Goal: Answer question/provide support

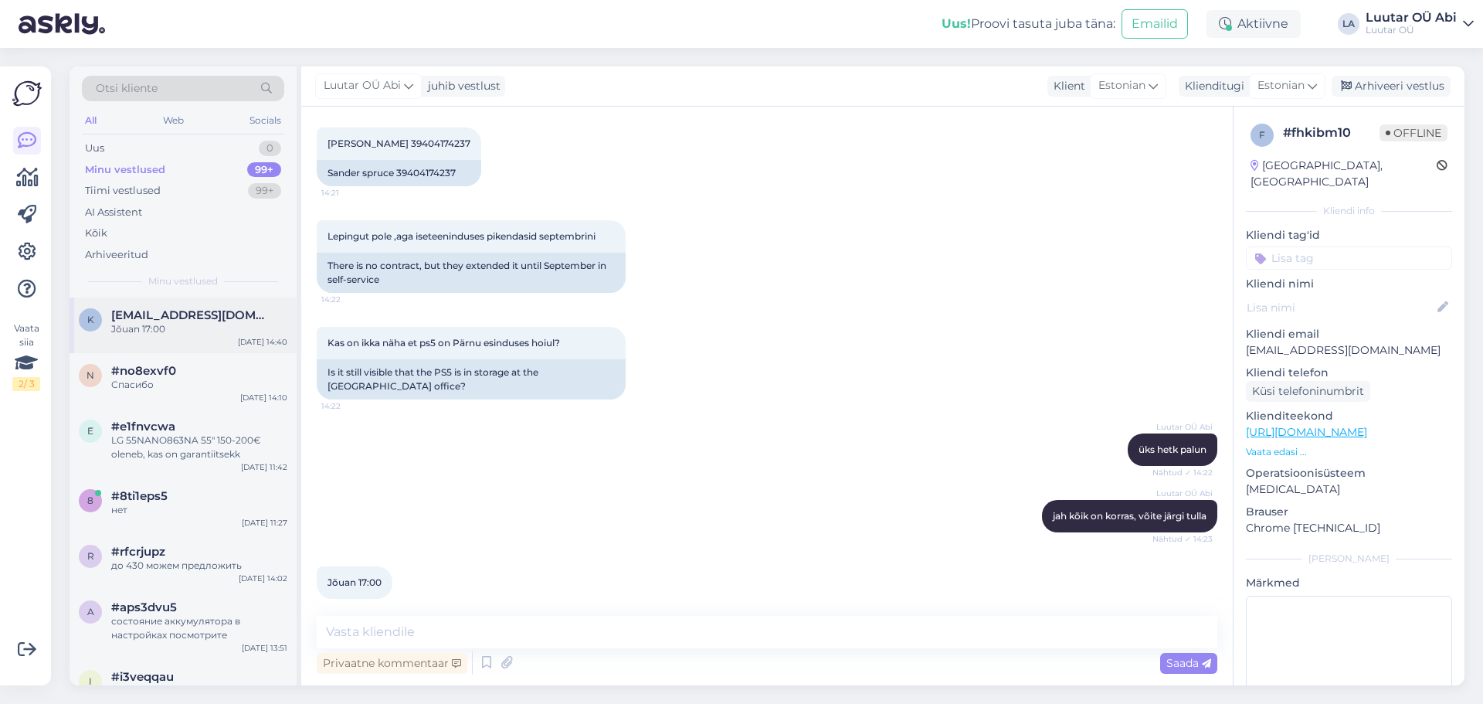
click at [212, 329] on div "Jõuan 17:00" at bounding box center [199, 329] width 176 height 14
click at [185, 209] on div "AI Assistent" at bounding box center [183, 213] width 202 height 22
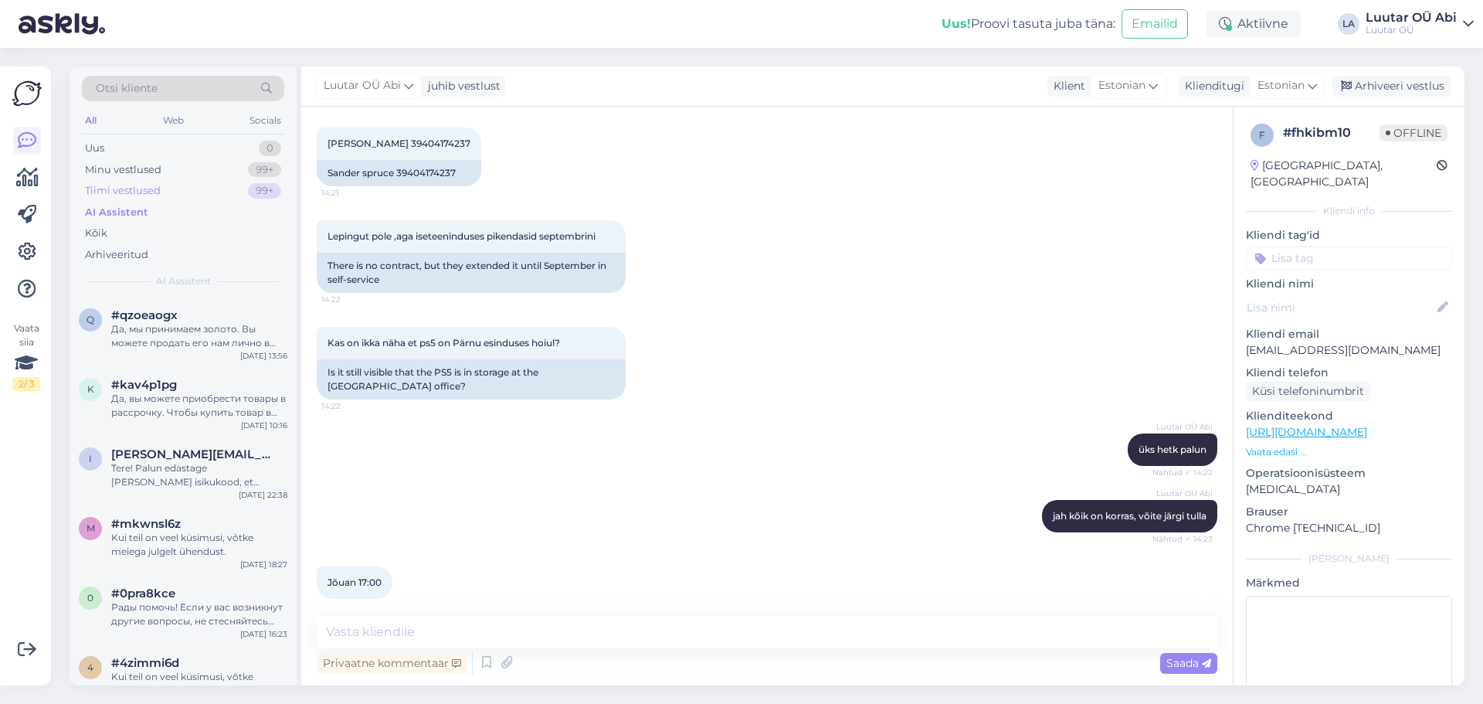
click at [188, 180] on div "Tiimi vestlused 99+" at bounding box center [183, 191] width 202 height 22
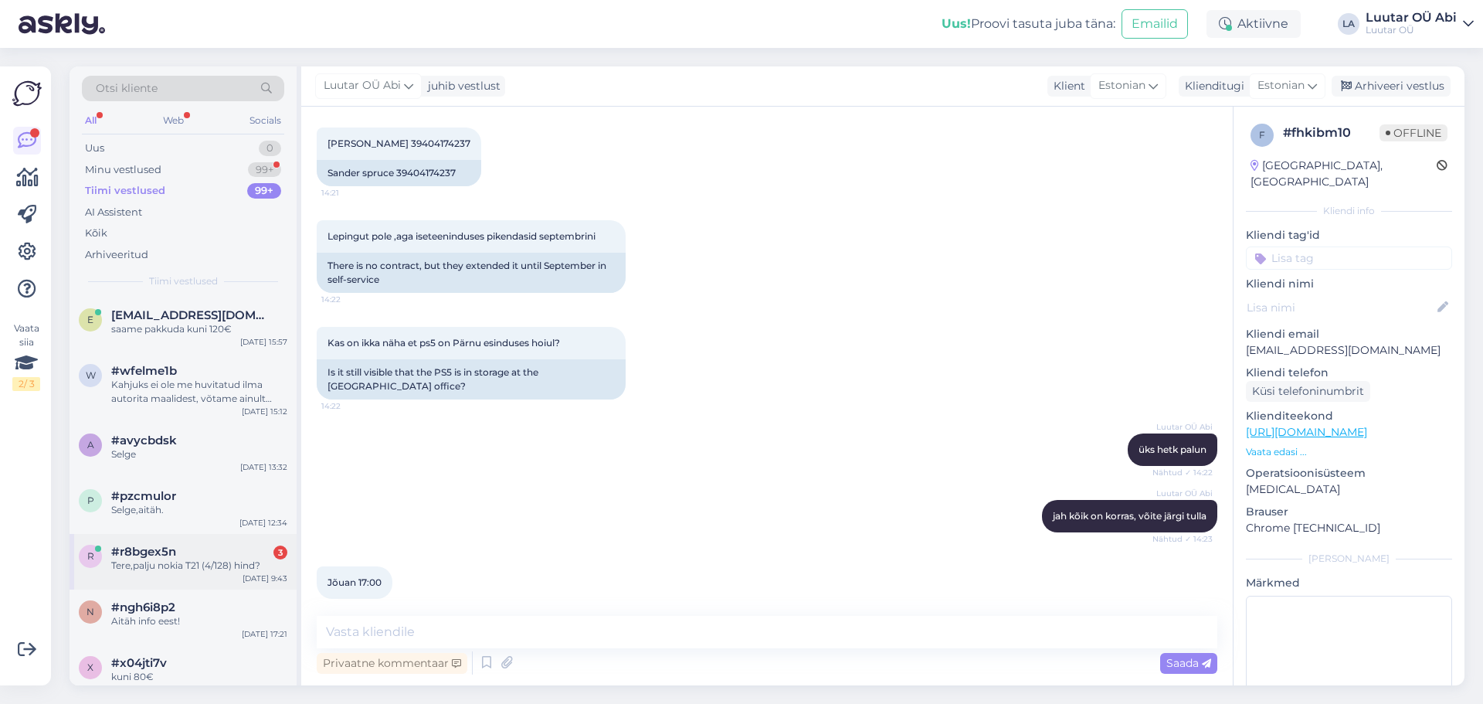
click at [219, 566] on div "Tere,palju nokia T21 (4/128) hind?" at bounding box center [199, 566] width 176 height 14
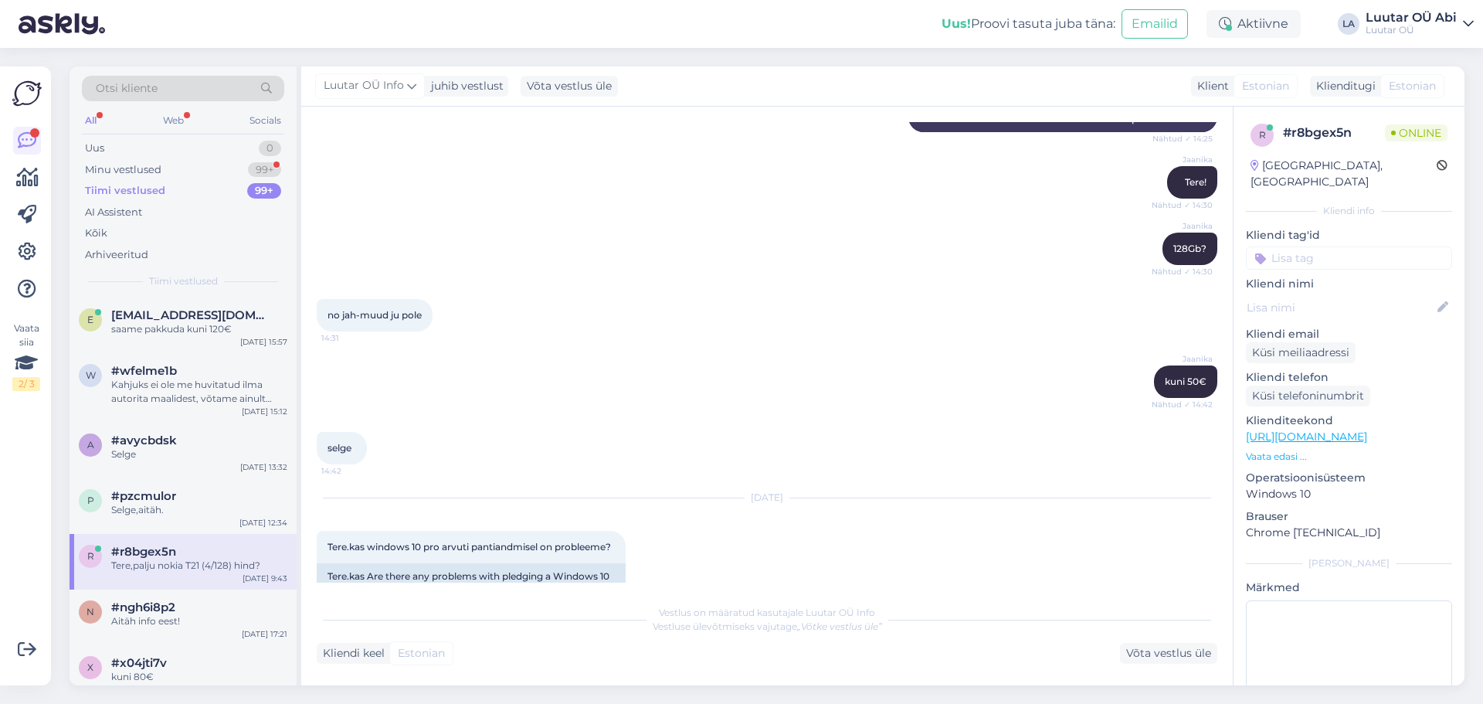
scroll to position [5476, 0]
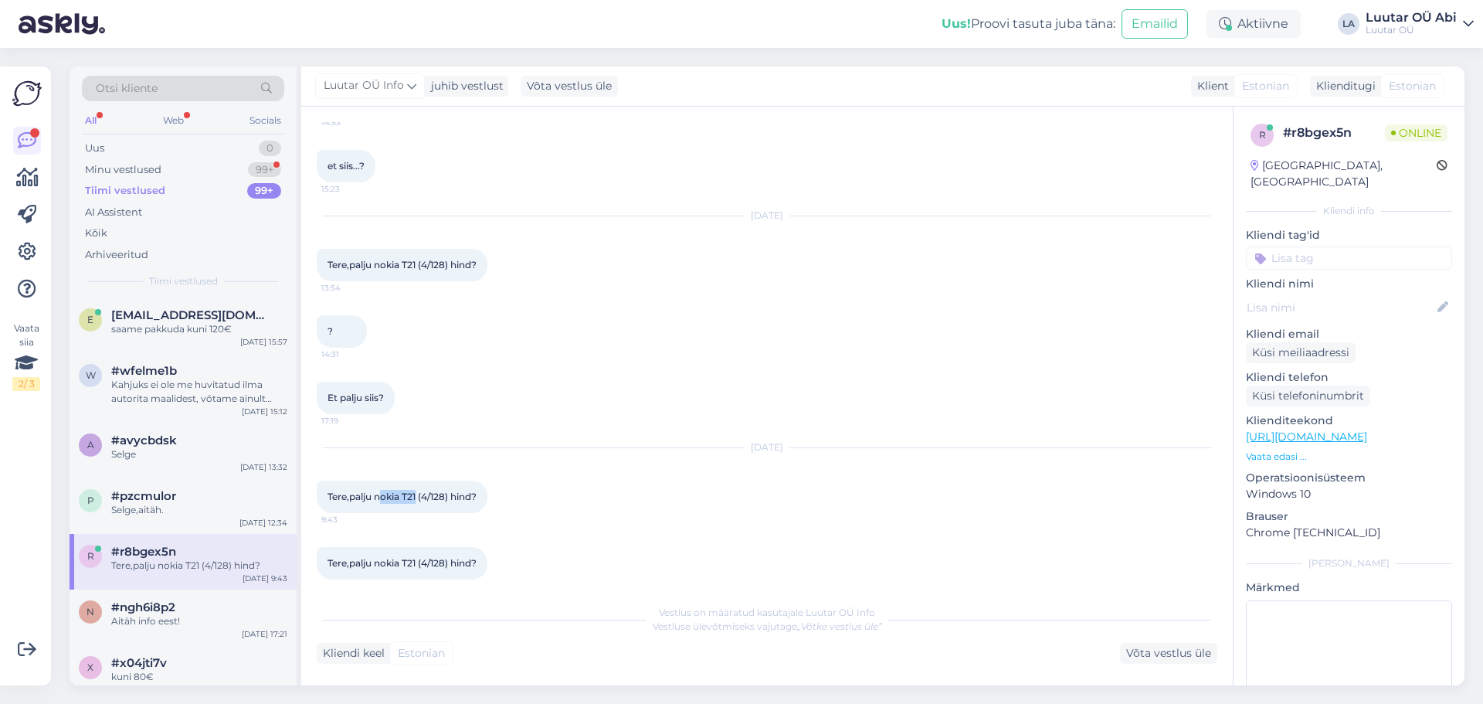
drag, startPoint x: 381, startPoint y: 480, endPoint x: 419, endPoint y: 478, distance: 38.7
click at [419, 491] on span "Tere,palju nokia T21 (4/128) hind?" at bounding box center [402, 497] width 149 height 12
drag, startPoint x: 419, startPoint y: 478, endPoint x: 375, endPoint y: 501, distance: 49.4
click at [375, 514] on span "9:43" at bounding box center [350, 520] width 58 height 12
click at [375, 491] on span "Tere,palju nokia T21 (4/128) hind?" at bounding box center [402, 497] width 149 height 12
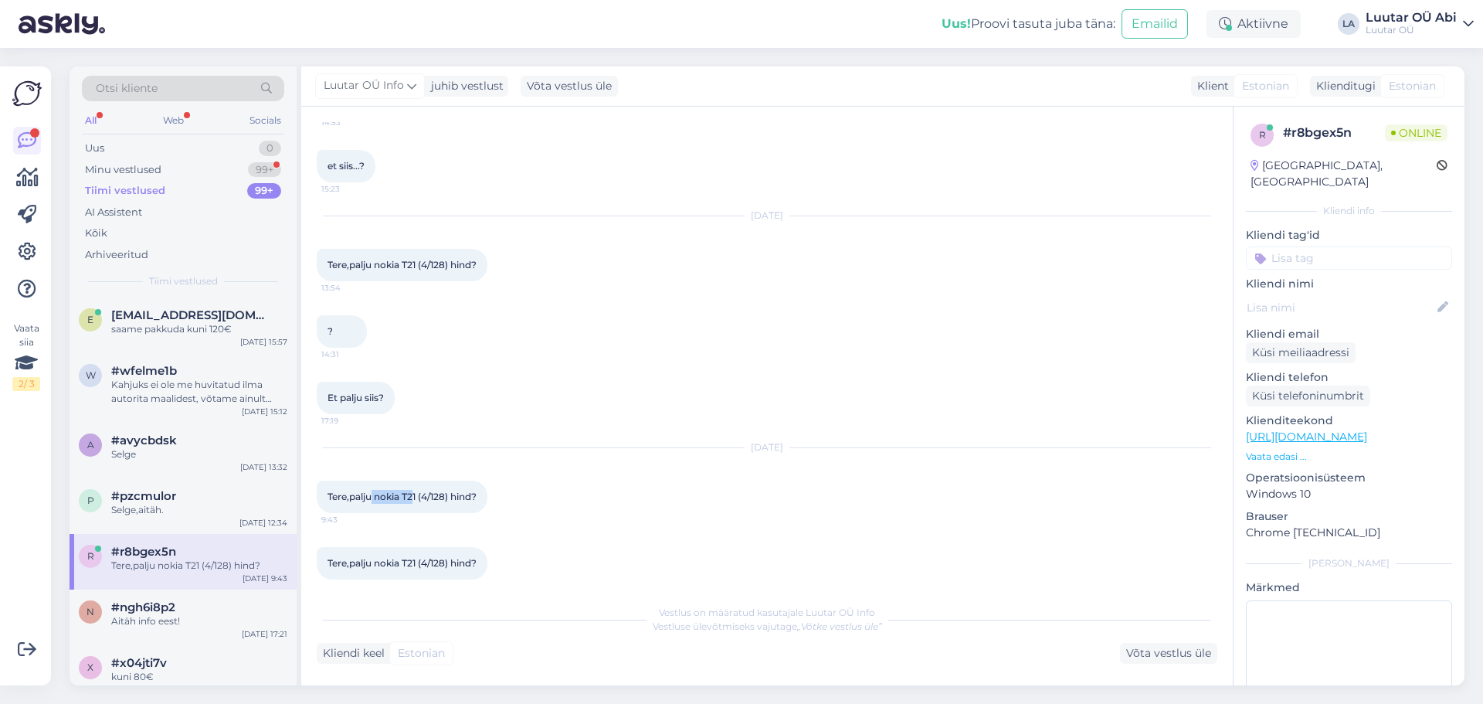
drag, startPoint x: 373, startPoint y: 483, endPoint x: 416, endPoint y: 477, distance: 43.6
click at [416, 491] on span "Tere,palju nokia T21 (4/128) hind?" at bounding box center [402, 497] width 149 height 12
drag, startPoint x: 416, startPoint y: 477, endPoint x: 396, endPoint y: 494, distance: 26.9
click at [396, 494] on div "Tere,palju nokia T21 (4/128) hind? 9:43" at bounding box center [402, 497] width 171 height 32
drag, startPoint x: 377, startPoint y: 482, endPoint x: 419, endPoint y: 476, distance: 42.2
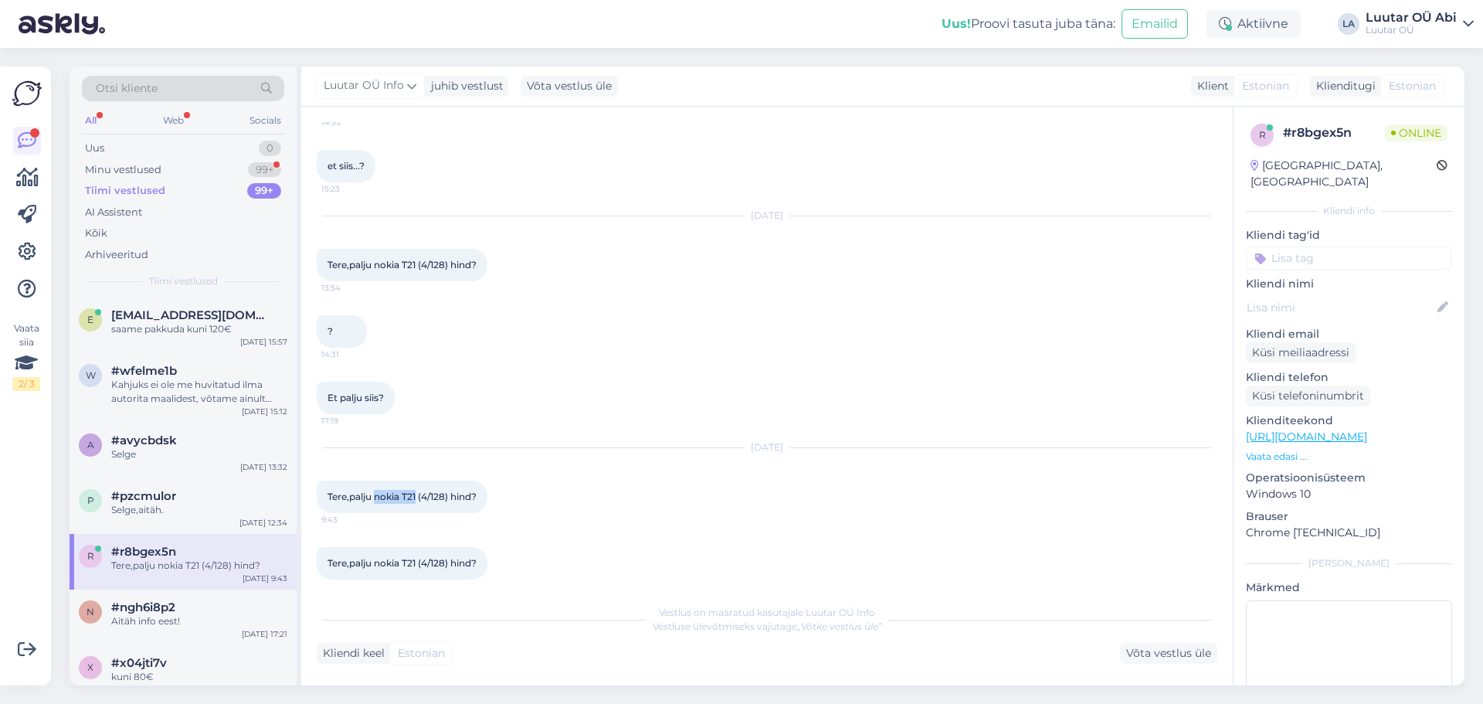
click at [419, 481] on div "Tere,palju nokia T21 (4/128) hind? 9:43" at bounding box center [402, 497] width 171 height 32
copy span "nokia T21"
click at [645, 649] on div "Kliendi keel Estonian Võta vestlus üle" at bounding box center [767, 653] width 901 height 21
click at [208, 169] on div "Minu vestlused 99+" at bounding box center [183, 170] width 202 height 22
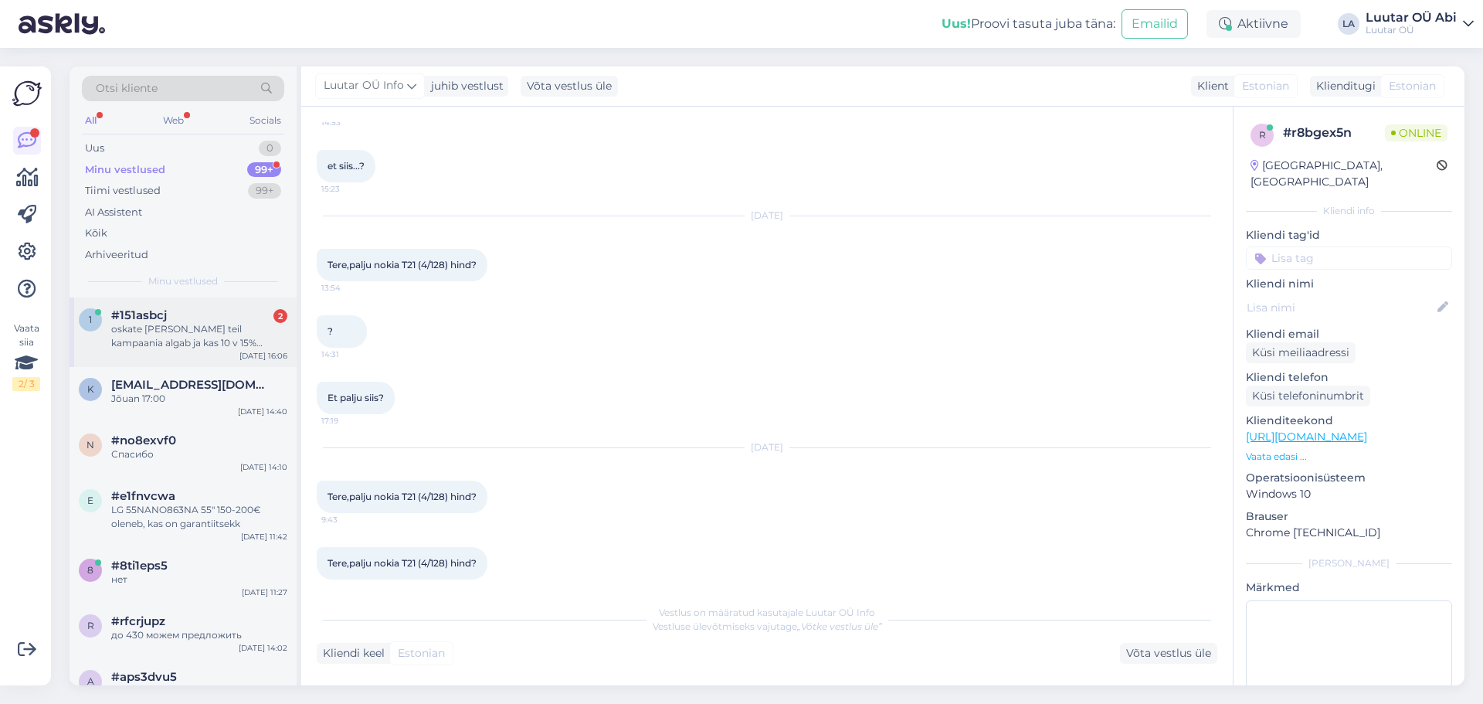
click at [202, 327] on div "oskate [PERSON_NAME] teil kampaania algab ja kas 10 v 15% soodusega?" at bounding box center [199, 336] width 176 height 28
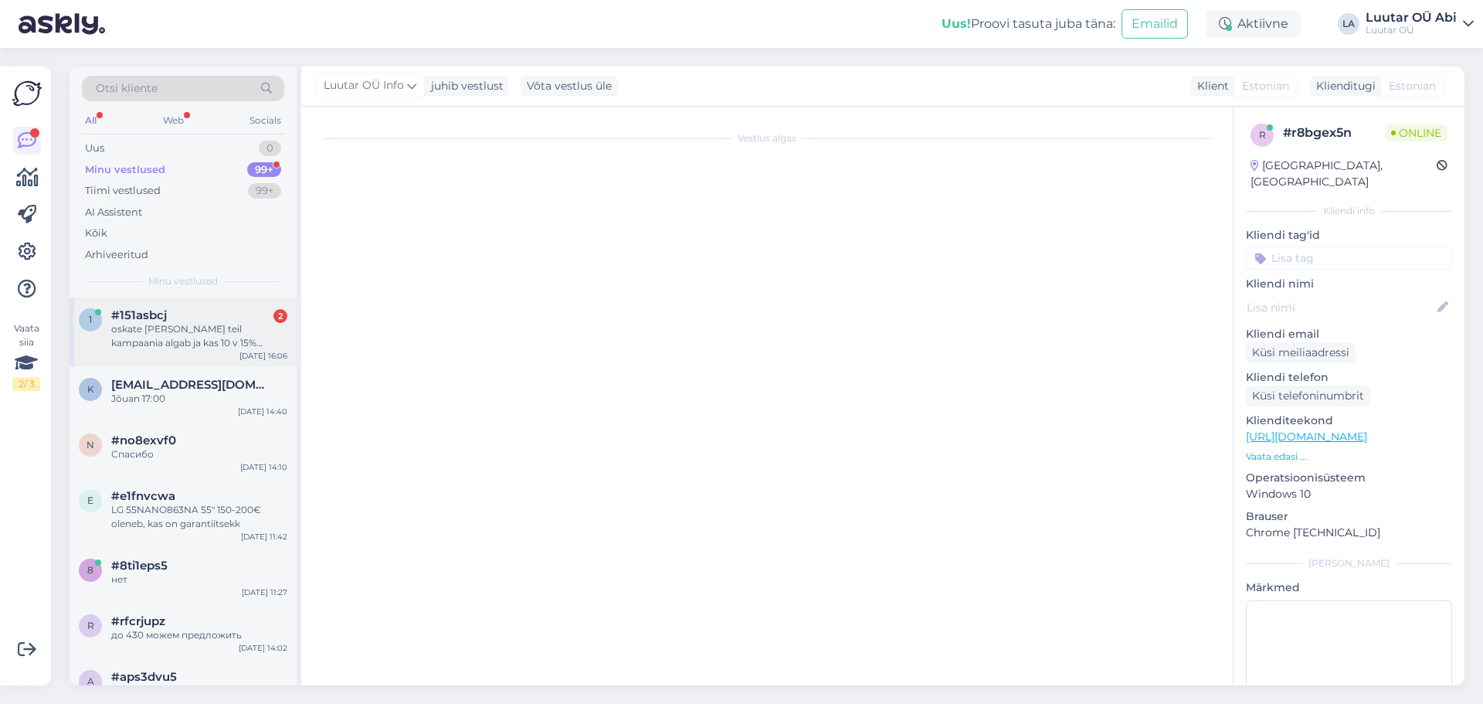
scroll to position [1062, 0]
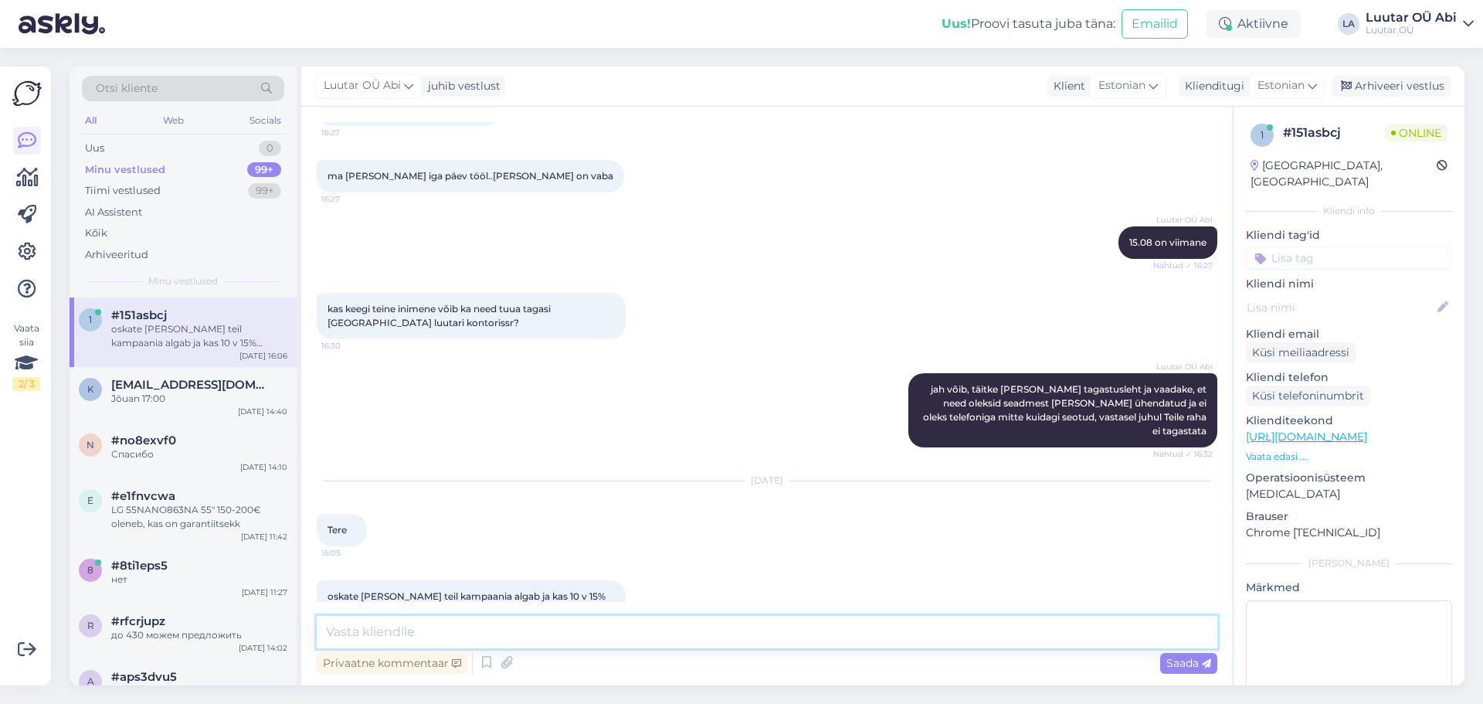
click at [551, 630] on textarea at bounding box center [767, 632] width 901 height 32
type textarea "Tere!"
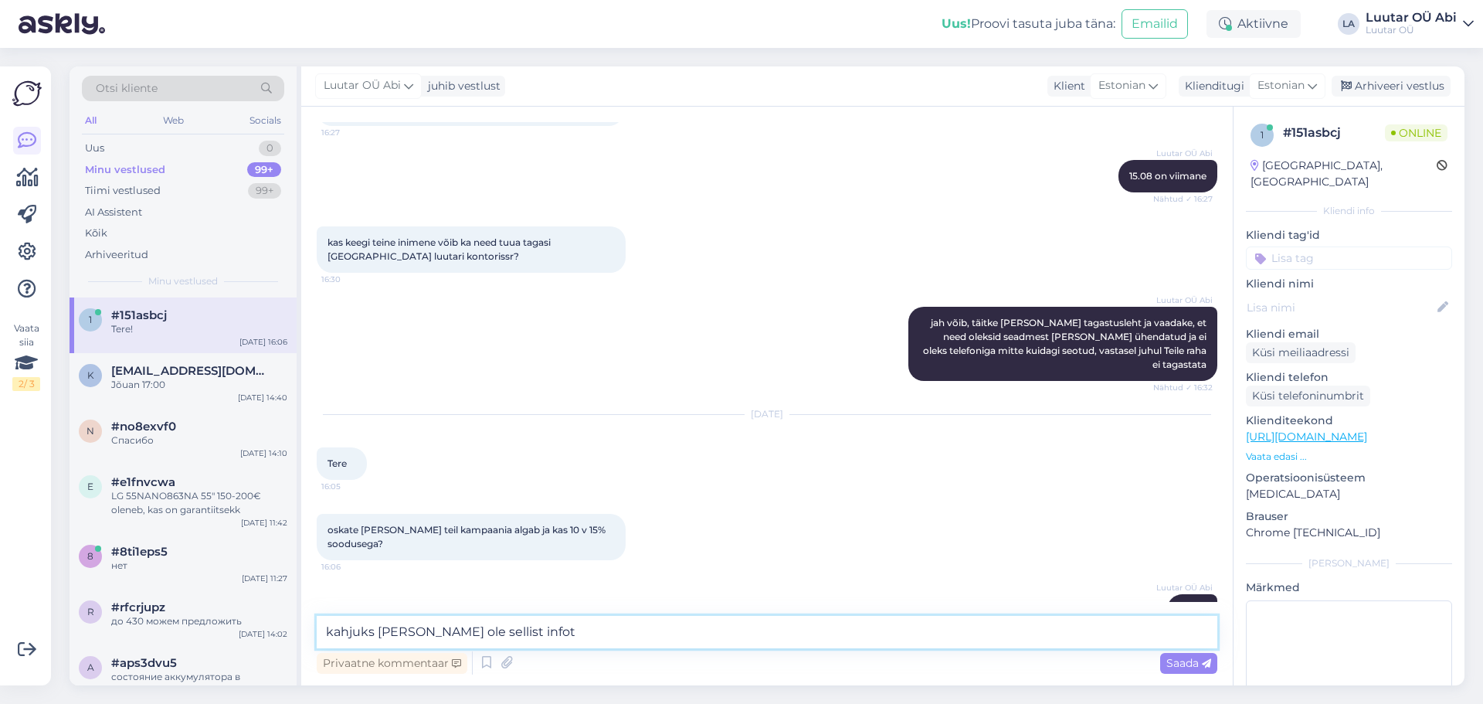
type textarea "kahjuks [PERSON_NAME] ole sellist infot"
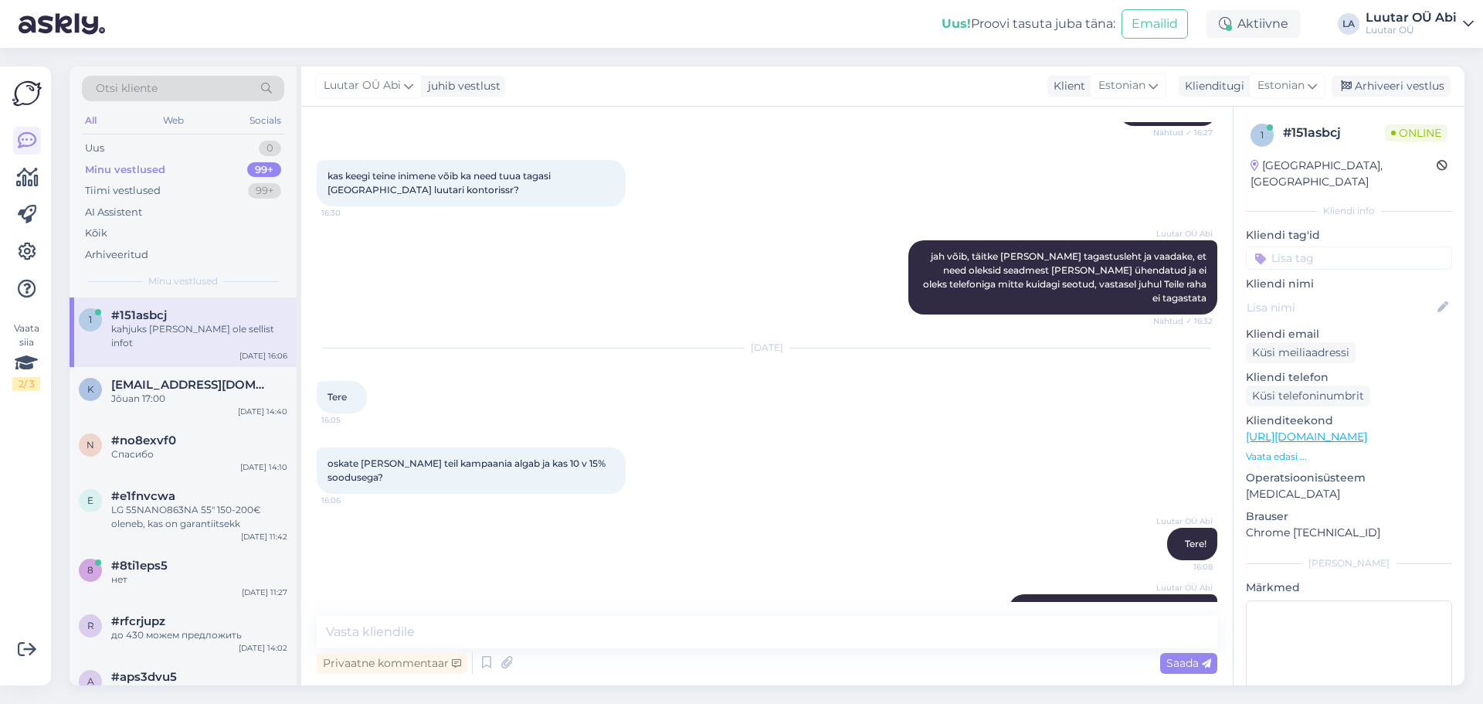
click at [783, 511] on div "Luutar OÜ Abi Tere! 16:08" at bounding box center [767, 544] width 901 height 66
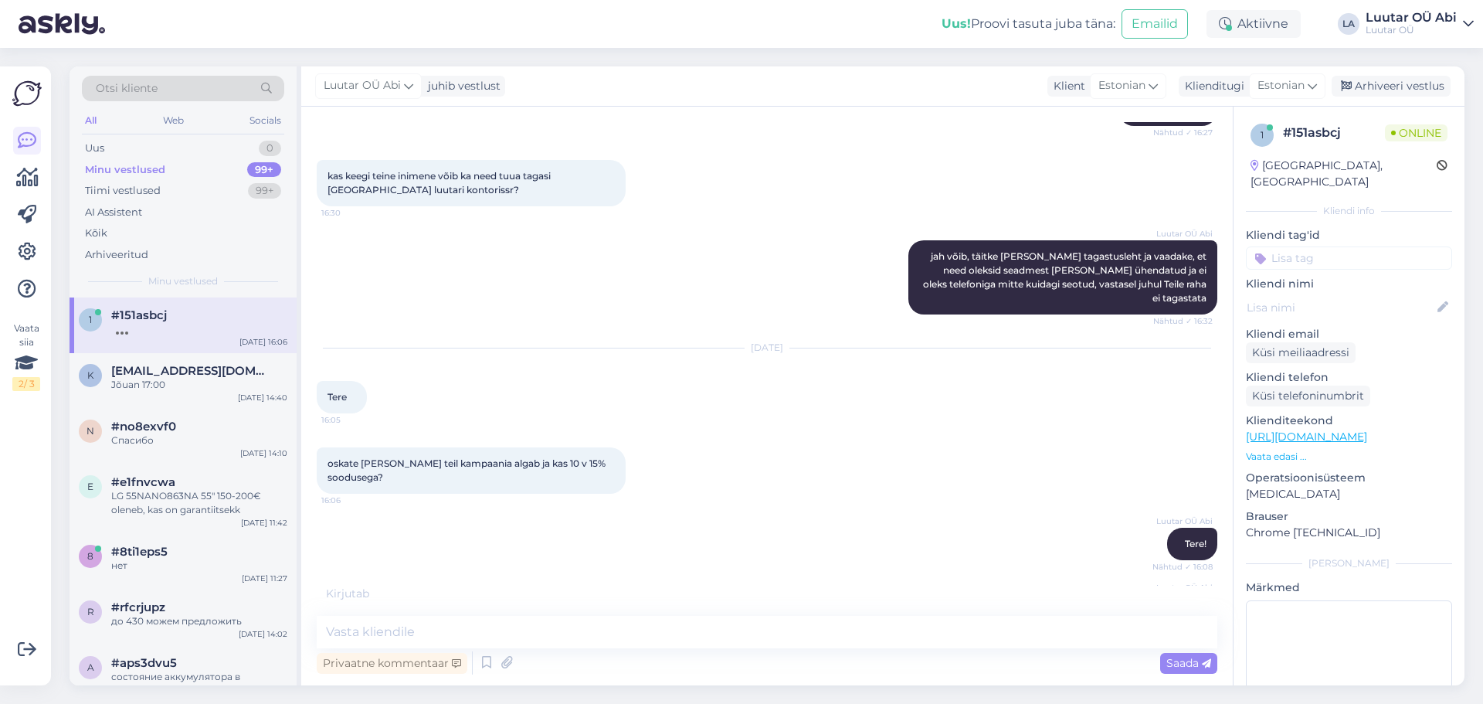
click at [210, 178] on div "Minu vestlused 99+" at bounding box center [183, 170] width 202 height 22
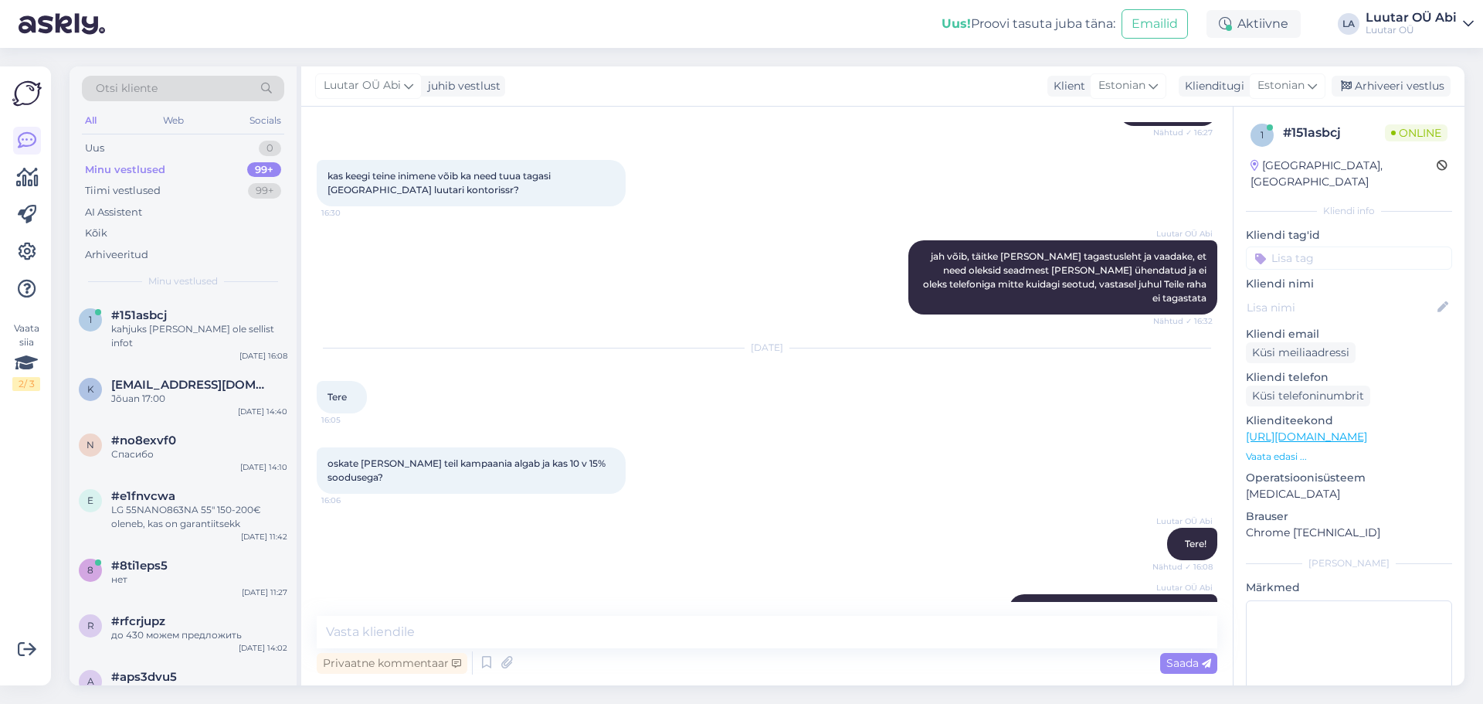
click at [208, 168] on div "Minu vestlused 99+" at bounding box center [183, 170] width 202 height 22
click at [199, 392] on div "Jõuan 17:00" at bounding box center [199, 399] width 176 height 14
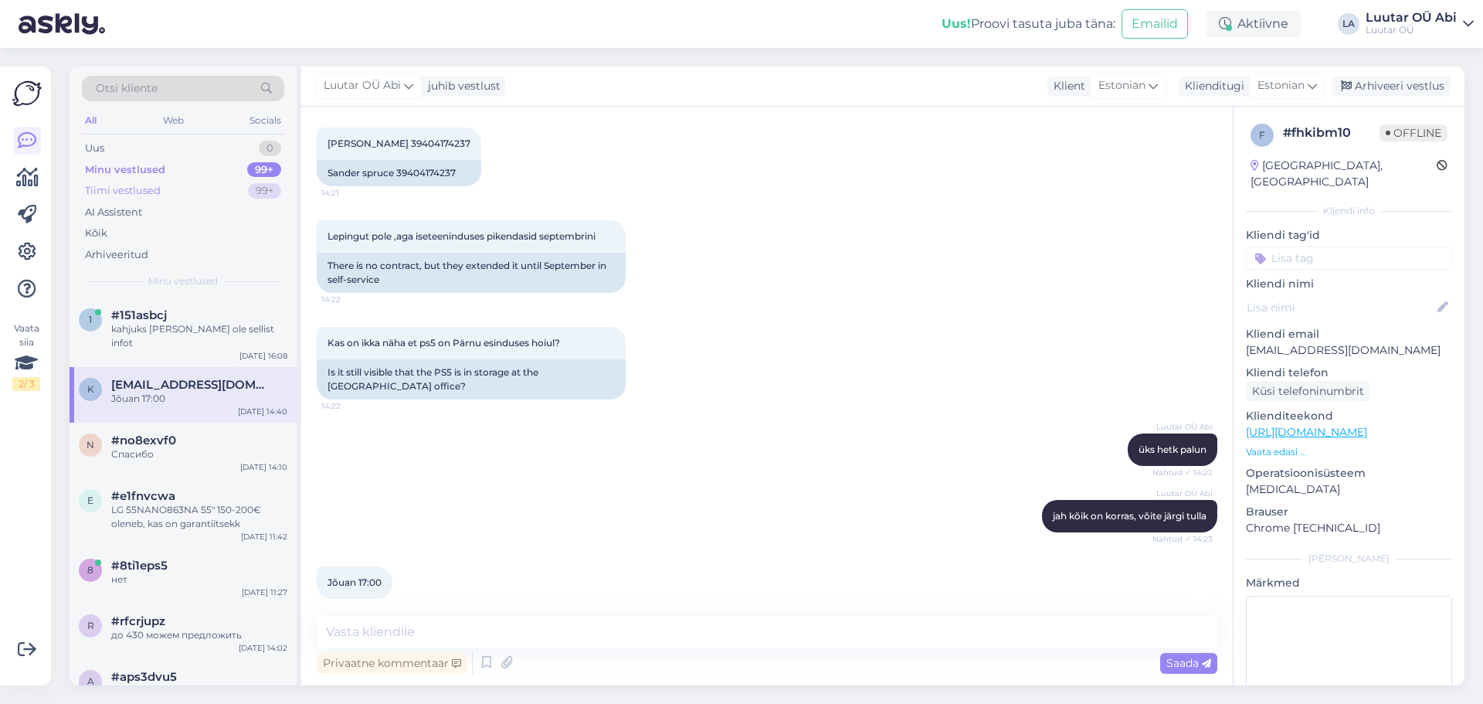
click at [220, 187] on div "Tiimi vestlused 99+" at bounding box center [183, 191] width 202 height 22
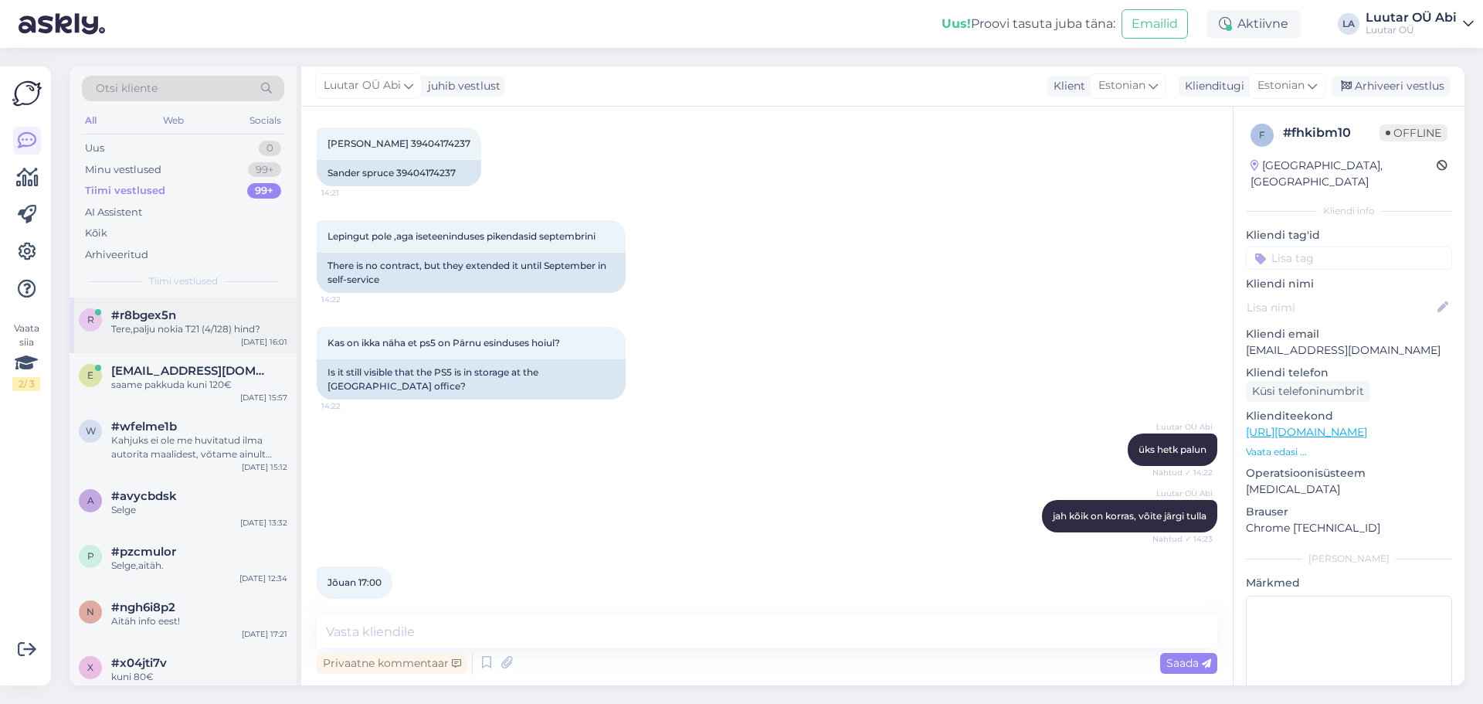
click at [185, 339] on div "r #r8bgex5n Tere,palju nokia T21 (4/128) hind? [DATE] 16:01" at bounding box center [183, 325] width 227 height 56
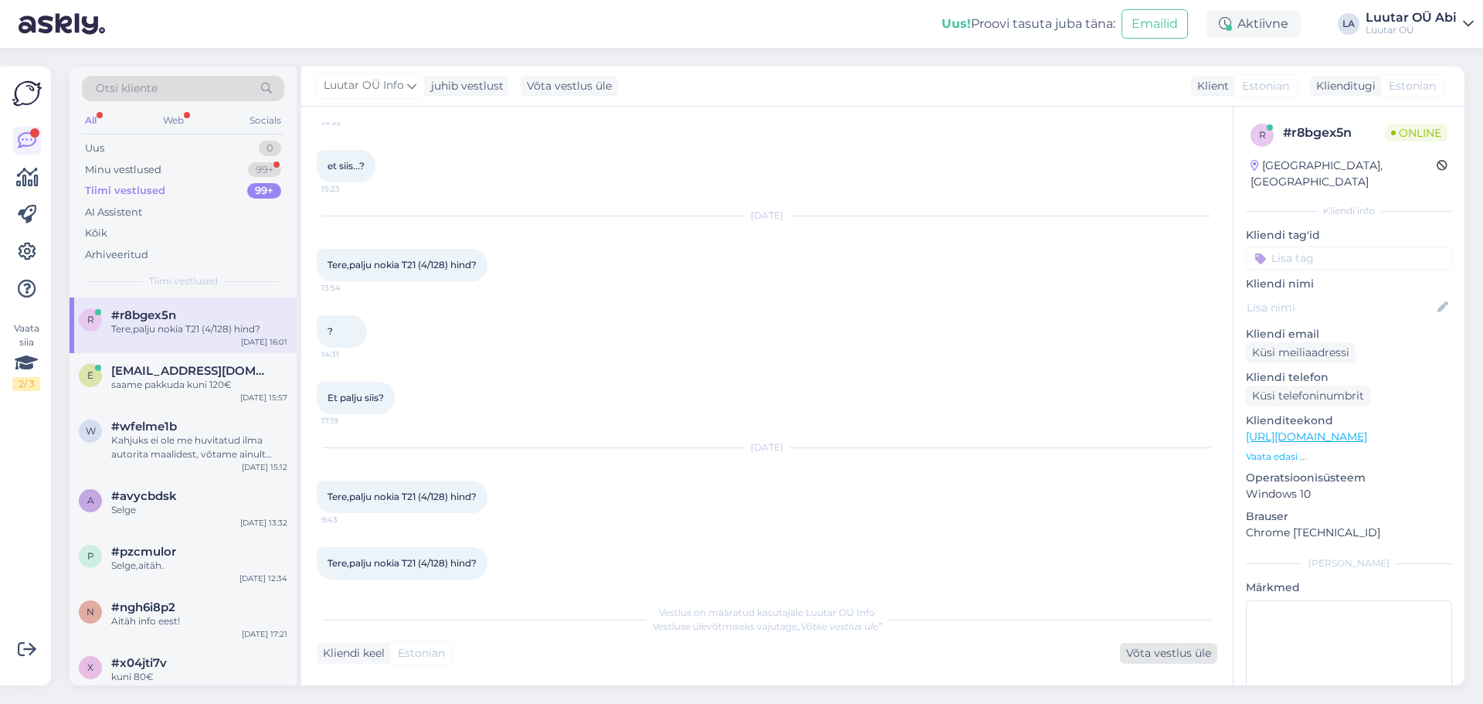
click at [1130, 654] on div "Võta vestlus üle" at bounding box center [1168, 653] width 97 height 21
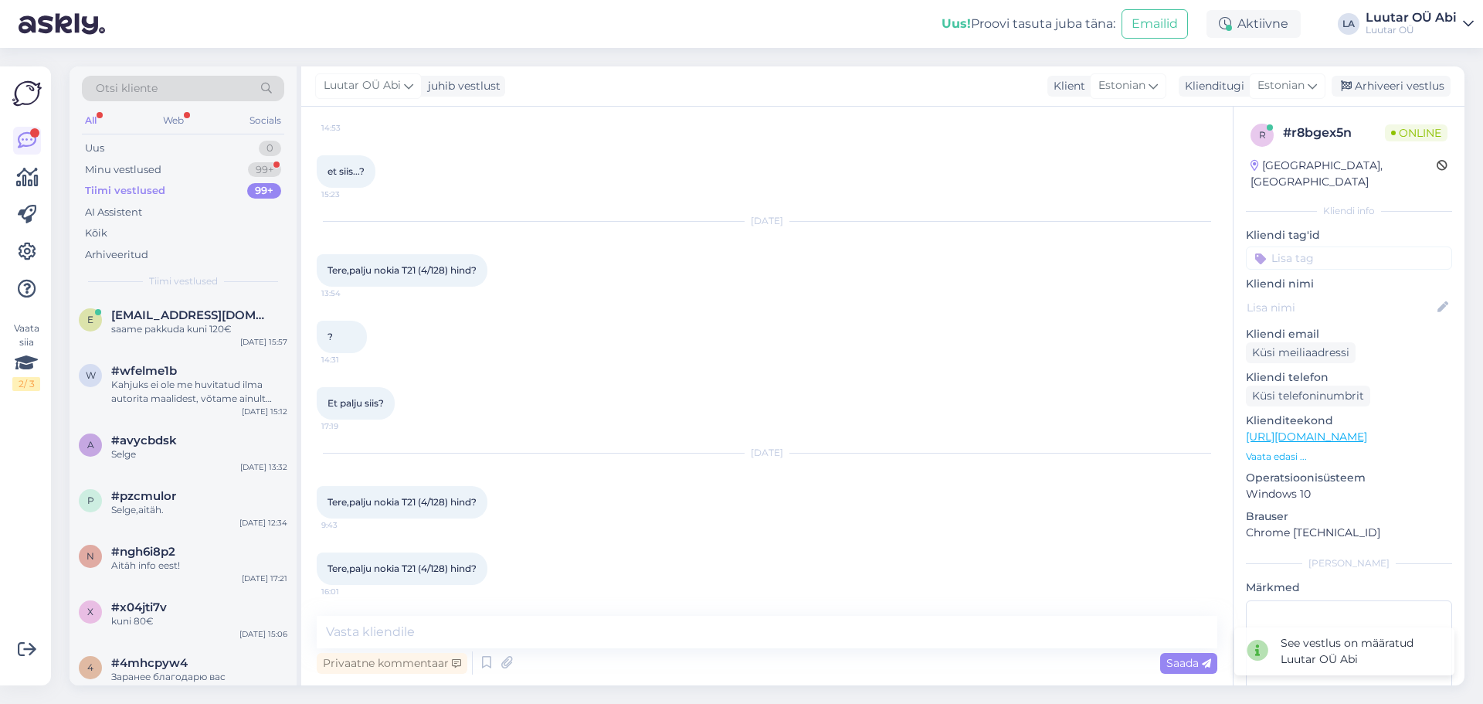
scroll to position [5456, 0]
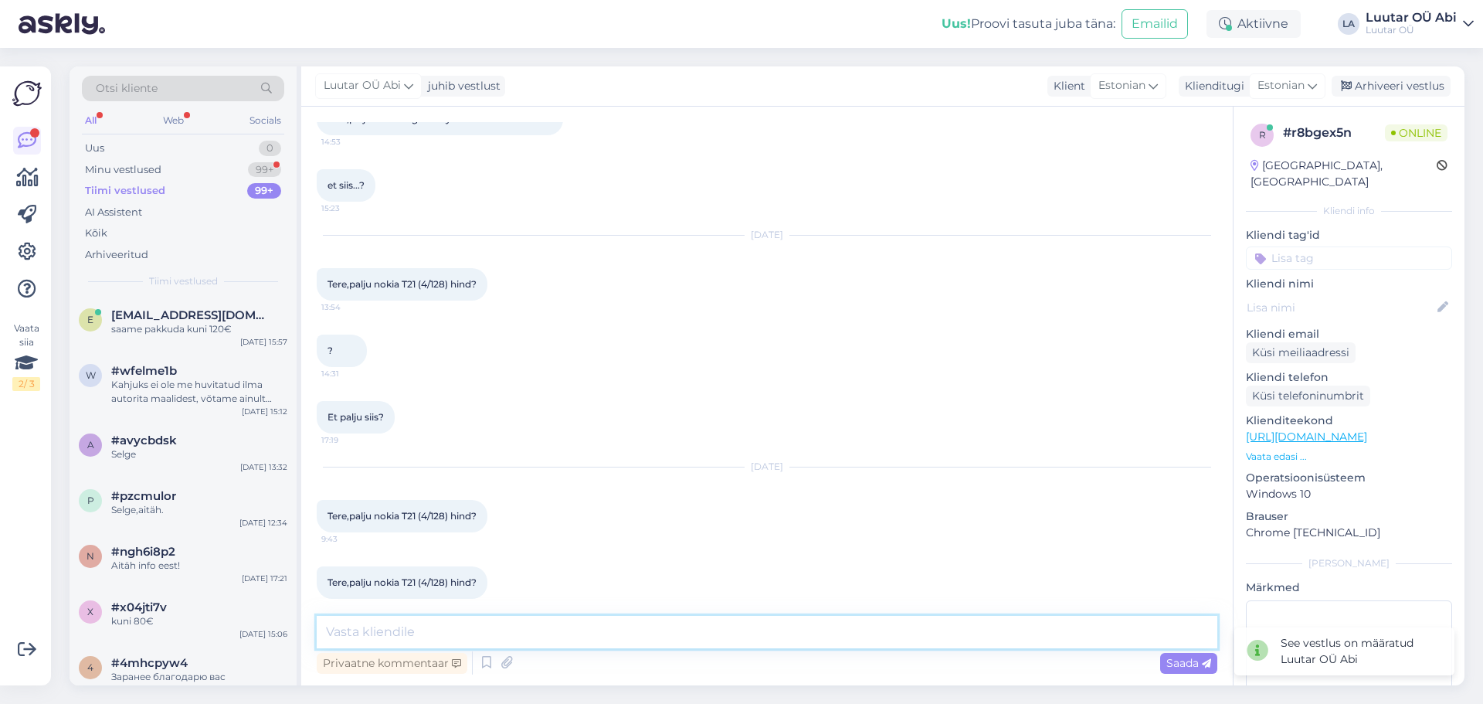
click at [510, 630] on textarea at bounding box center [767, 632] width 901 height 32
type textarea "kuni 30 saame pakkuda"
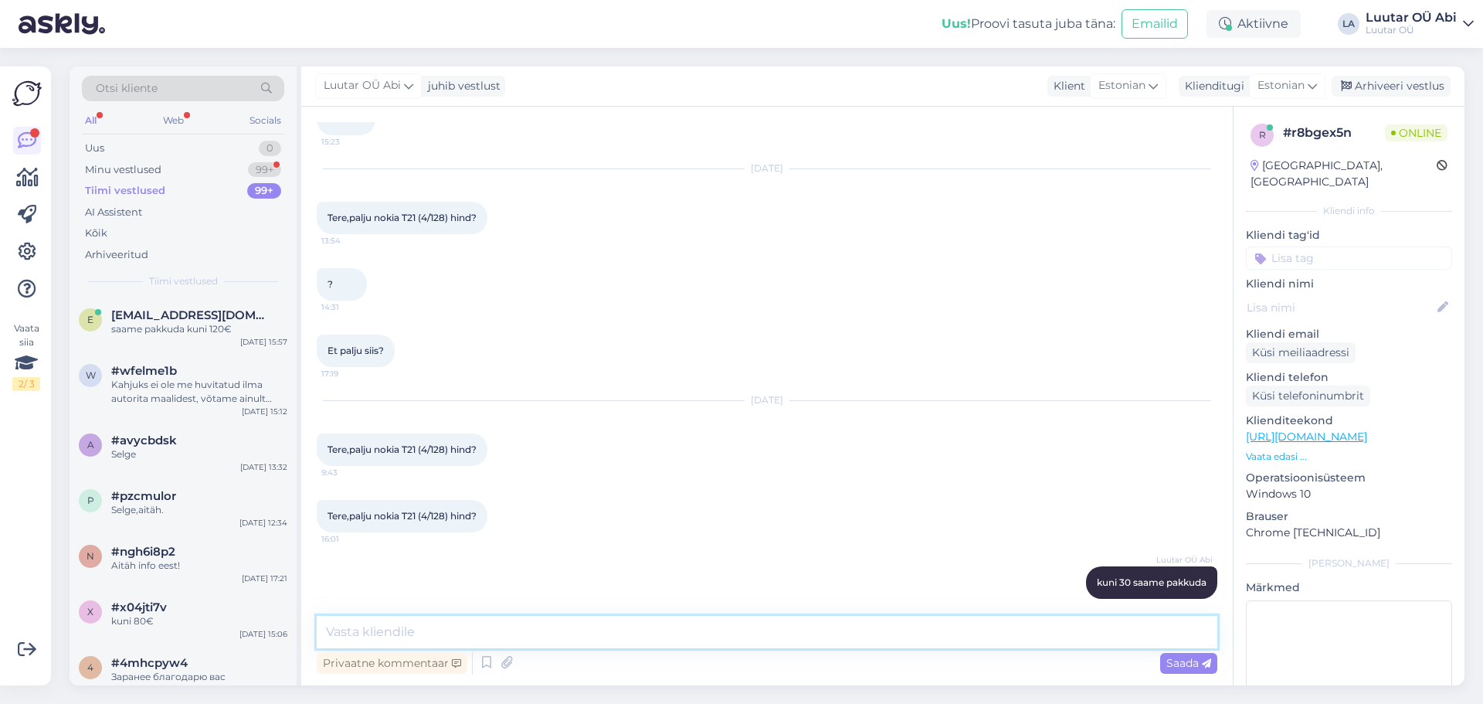
scroll to position [5589, 0]
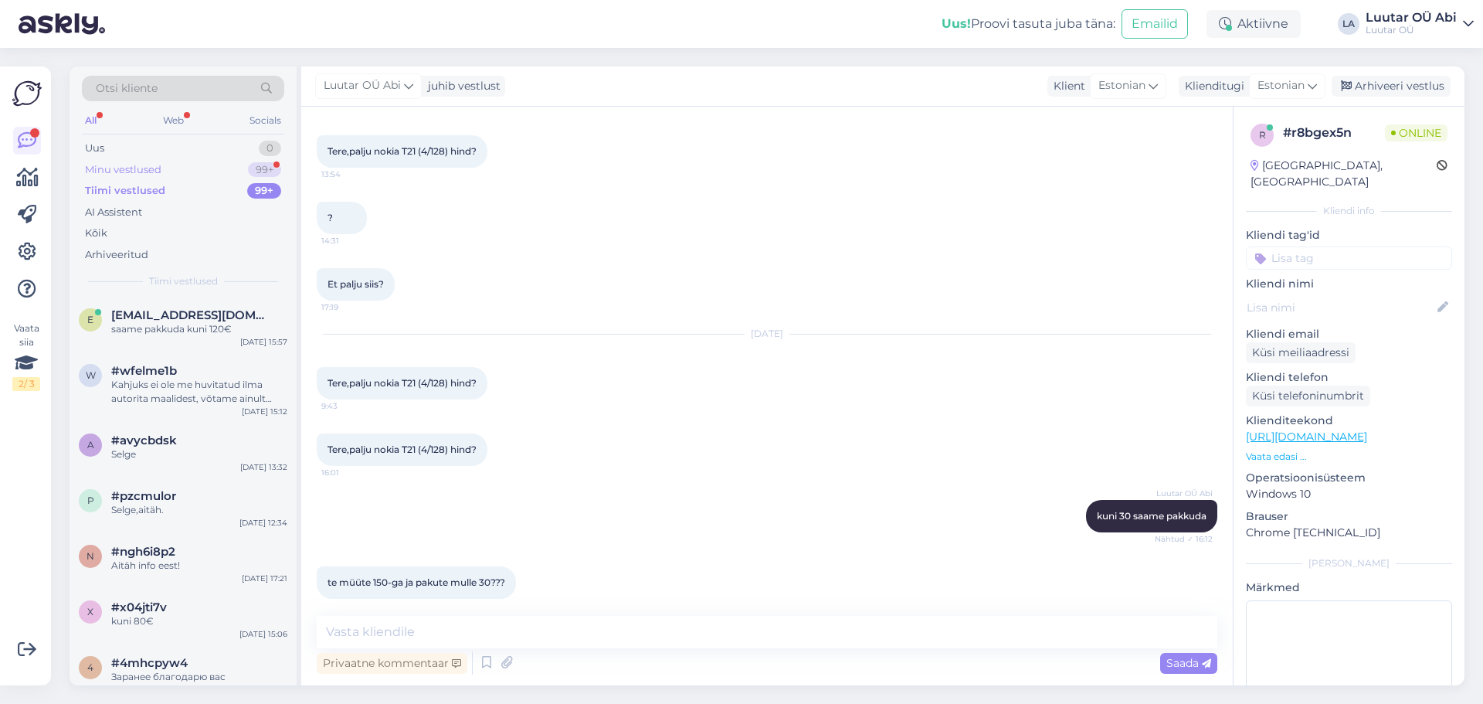
click at [226, 169] on div "Minu vestlused 99+" at bounding box center [183, 170] width 202 height 22
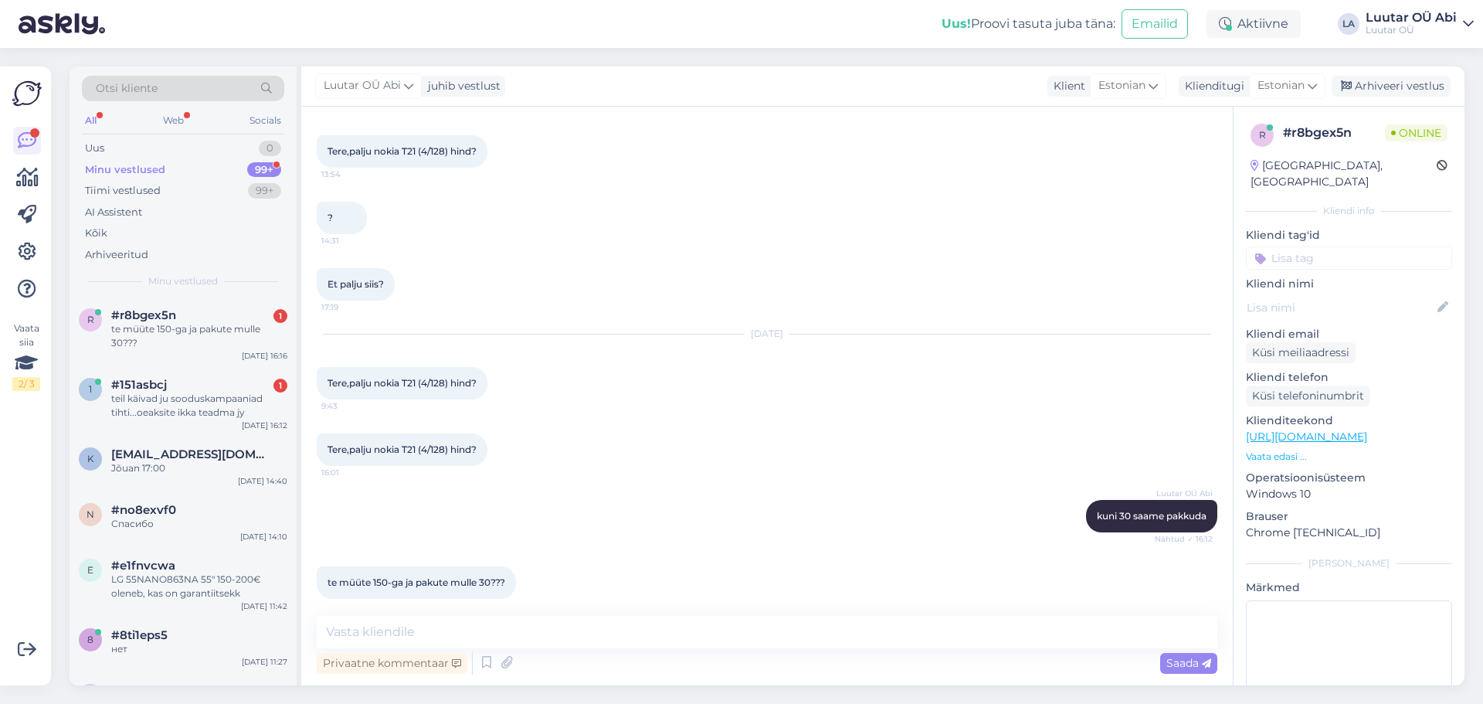
click at [888, 419] on div "Tere,palju nokia T21 (4/128) hind? 16:01" at bounding box center [767, 449] width 901 height 66
